Goal: Find contact information: Find contact information

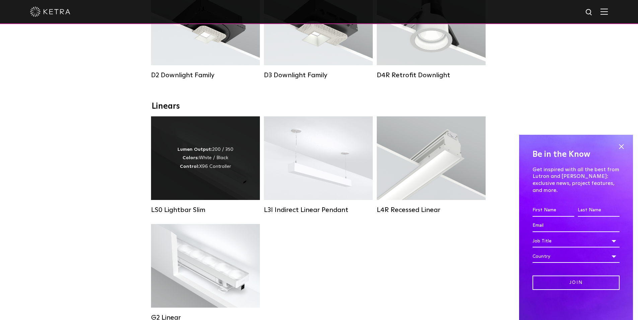
scroll to position [134, 0]
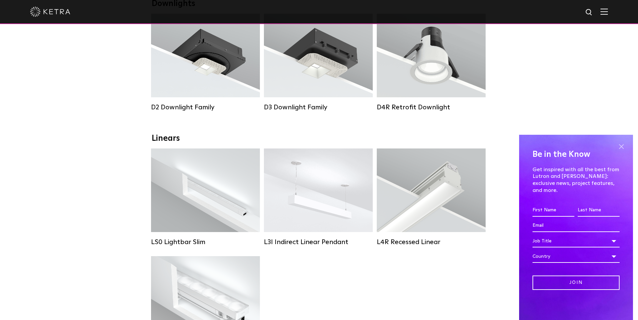
click at [622, 152] on span at bounding box center [621, 147] width 10 height 10
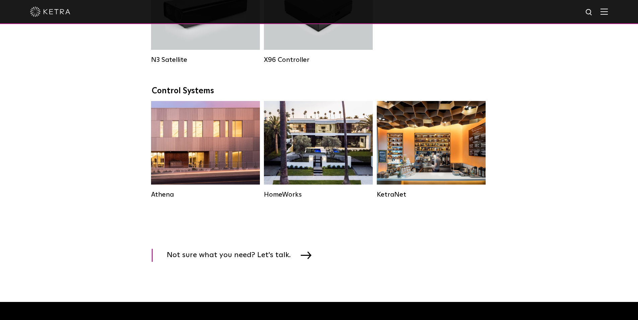
scroll to position [938, 0]
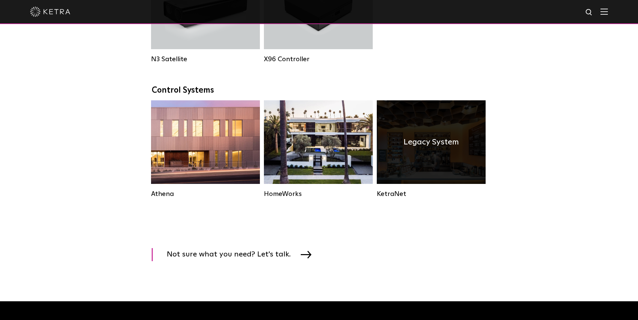
click at [444, 149] on h4 "Legacy System" at bounding box center [431, 142] width 55 height 13
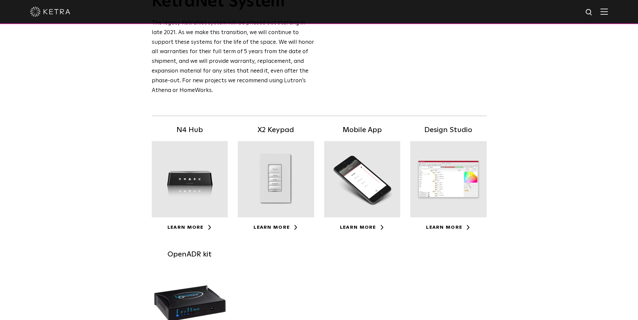
scroll to position [67, 0]
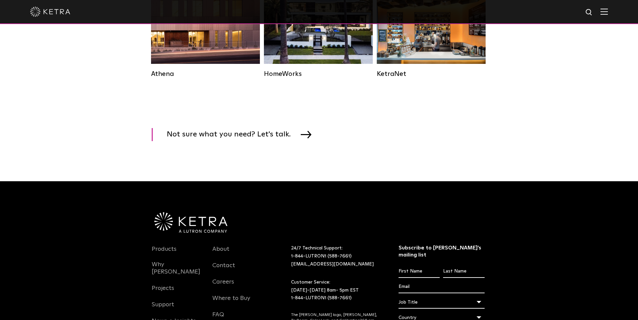
scroll to position [977, 0]
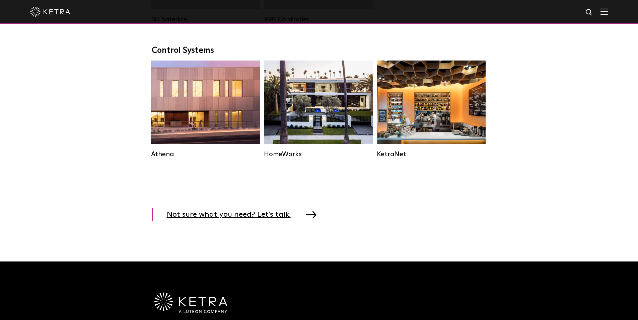
click at [235, 222] on span "Not sure what you need? Let's talk." at bounding box center [234, 215] width 134 height 13
